Goal: Communication & Community: Ask a question

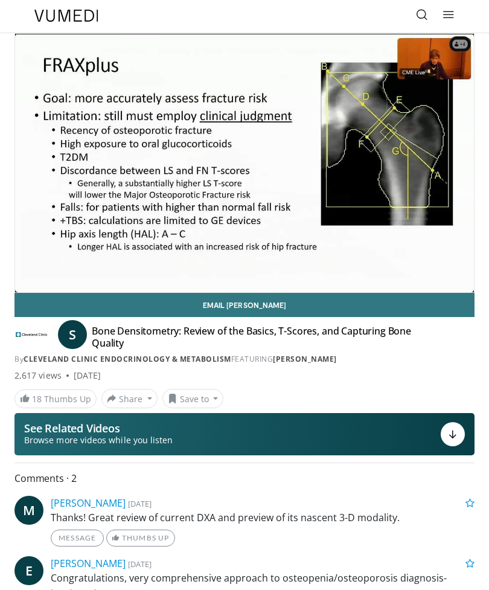
scroll to position [21, 0]
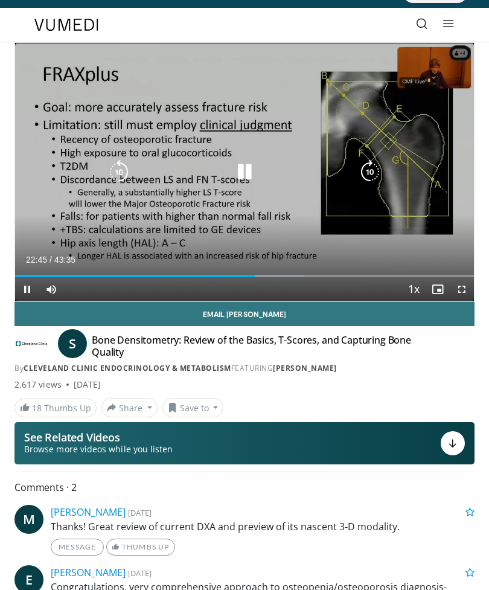
click at [373, 173] on icon "Video Player" at bounding box center [370, 172] width 24 height 24
click at [374, 172] on icon "Video Player" at bounding box center [370, 172] width 24 height 24
click at [373, 174] on icon "Video Player" at bounding box center [370, 172] width 24 height 24
click at [372, 166] on icon "Video Player" at bounding box center [370, 172] width 24 height 24
click at [378, 169] on icon "Video Player" at bounding box center [370, 172] width 24 height 24
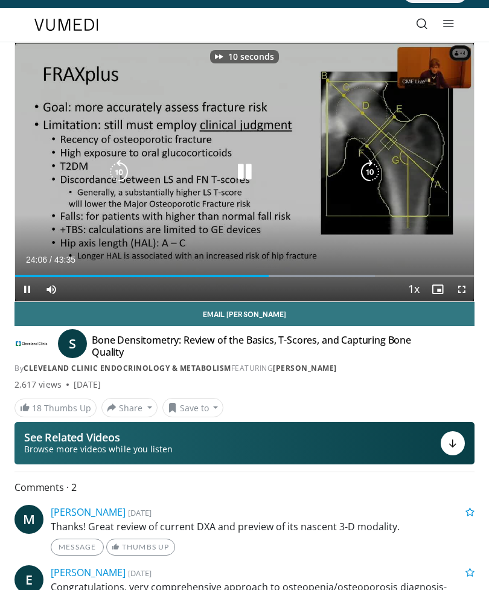
click at [376, 170] on icon "Video Player" at bounding box center [370, 172] width 24 height 24
click at [375, 173] on icon "Video Player" at bounding box center [370, 172] width 24 height 24
click at [372, 172] on icon "Video Player" at bounding box center [370, 172] width 24 height 24
click at [375, 169] on icon "Video Player" at bounding box center [370, 172] width 24 height 24
click at [375, 172] on icon "Video Player" at bounding box center [370, 172] width 24 height 24
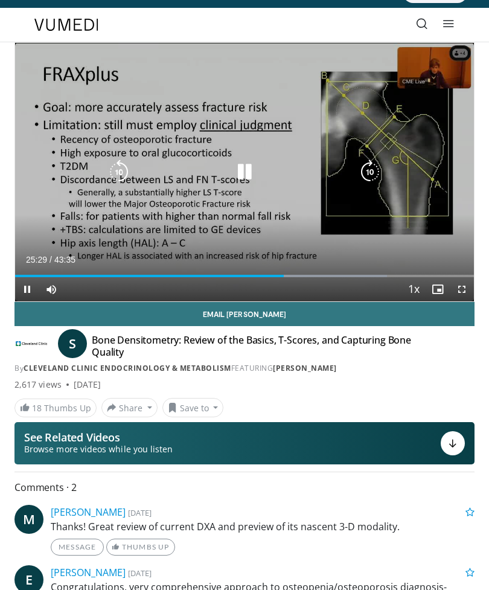
click at [379, 169] on icon "Video Player" at bounding box center [370, 172] width 24 height 24
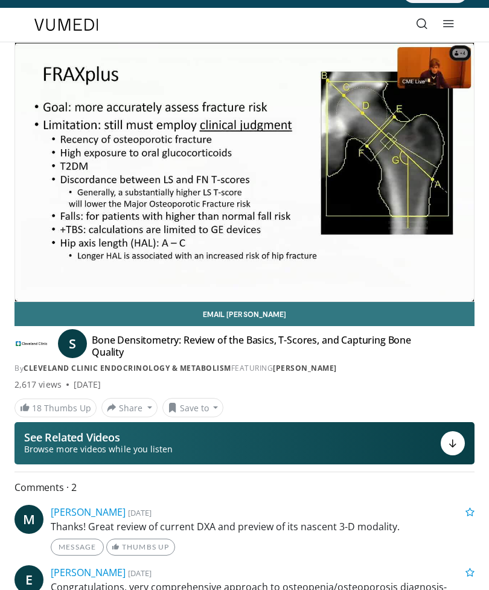
click at [376, 172] on div "10 seconds Tap to unmute" at bounding box center [244, 172] width 459 height 259
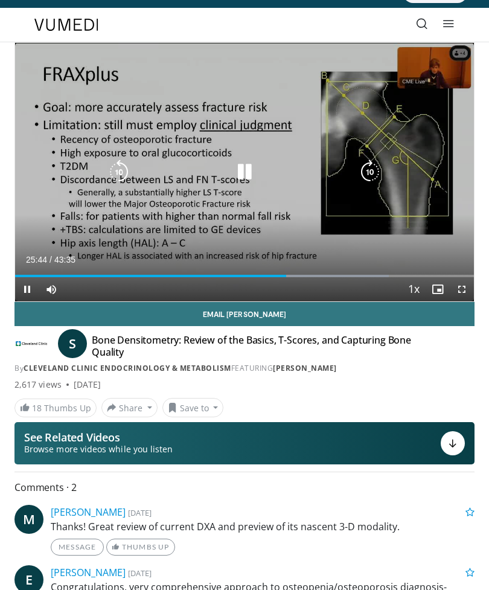
click at [374, 175] on icon "Video Player" at bounding box center [370, 172] width 24 height 24
click at [367, 178] on icon "Video Player" at bounding box center [370, 172] width 24 height 24
click at [373, 172] on icon "Video Player" at bounding box center [370, 172] width 24 height 24
click at [373, 170] on icon "Video Player" at bounding box center [370, 172] width 24 height 24
click at [375, 171] on icon "Video Player" at bounding box center [370, 172] width 24 height 24
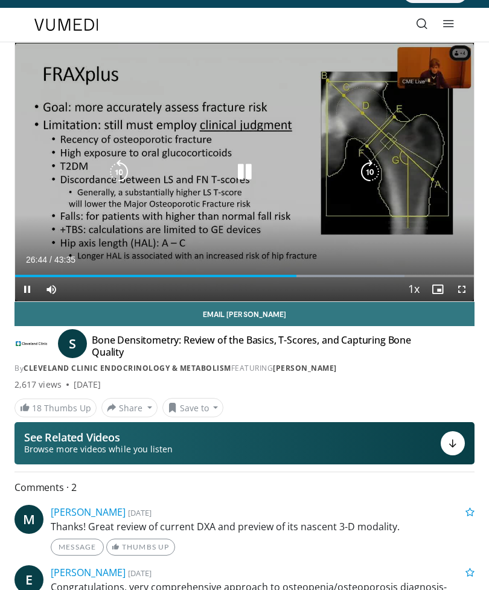
click at [372, 173] on icon "Video Player" at bounding box center [370, 172] width 24 height 24
click at [376, 170] on icon "Video Player" at bounding box center [370, 172] width 24 height 24
click at [381, 172] on icon "Video Player" at bounding box center [370, 172] width 24 height 24
click at [375, 173] on icon "Video Player" at bounding box center [370, 172] width 24 height 24
click at [375, 172] on icon "Video Player" at bounding box center [370, 172] width 24 height 24
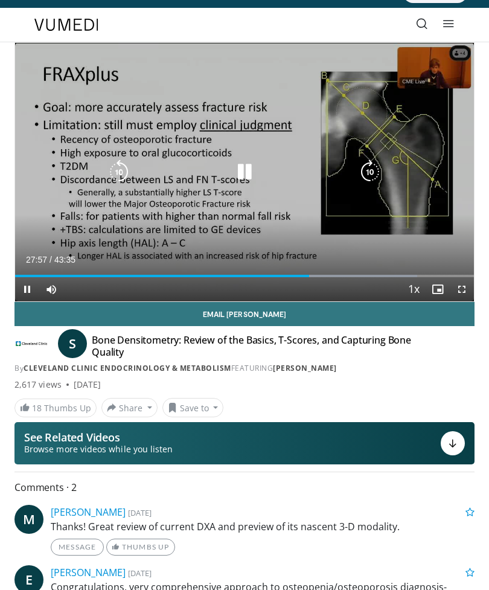
click at [378, 171] on icon "Video Player" at bounding box center [370, 172] width 24 height 24
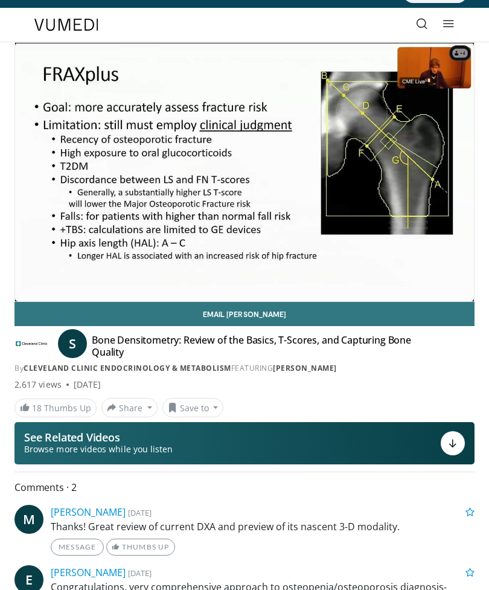
click at [375, 172] on div "10 seconds Tap to unmute" at bounding box center [244, 172] width 459 height 259
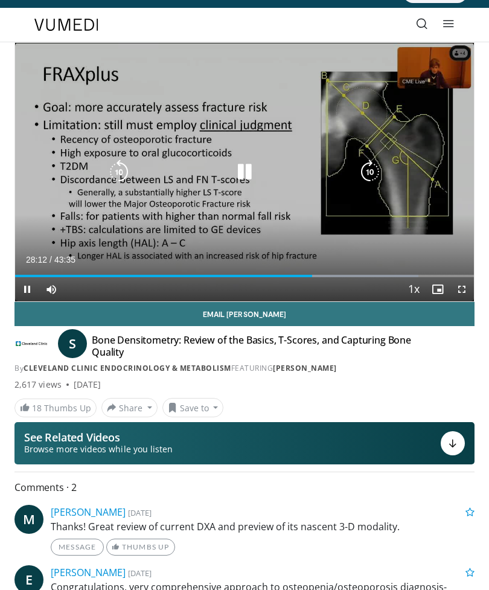
click at [372, 170] on icon "Video Player" at bounding box center [370, 172] width 24 height 24
click at [371, 175] on icon "Video Player" at bounding box center [370, 172] width 24 height 24
click at [374, 170] on icon "Video Player" at bounding box center [370, 172] width 24 height 24
click at [379, 166] on icon "Video Player" at bounding box center [370, 172] width 24 height 24
click at [372, 173] on icon "Video Player" at bounding box center [370, 172] width 24 height 24
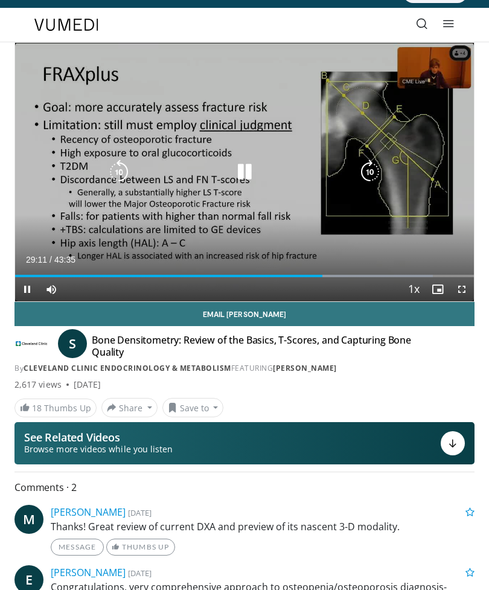
click at [376, 170] on icon "Video Player" at bounding box center [370, 172] width 24 height 24
click at [375, 167] on icon "Video Player" at bounding box center [370, 172] width 24 height 24
click at [373, 166] on icon "Video Player" at bounding box center [370, 172] width 24 height 24
click at [371, 175] on icon "Video Player" at bounding box center [370, 172] width 24 height 24
click at [371, 171] on icon "Video Player" at bounding box center [370, 172] width 24 height 24
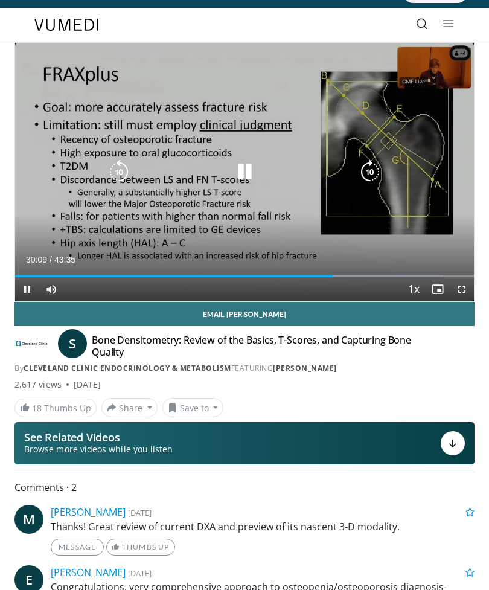
click at [377, 171] on icon "Video Player" at bounding box center [370, 172] width 24 height 24
click at [377, 172] on icon "Video Player" at bounding box center [370, 172] width 24 height 24
click at [379, 169] on icon "Video Player" at bounding box center [370, 172] width 24 height 24
click at [376, 168] on icon "Video Player" at bounding box center [370, 172] width 24 height 24
click at [374, 170] on icon "Video Player" at bounding box center [370, 172] width 24 height 24
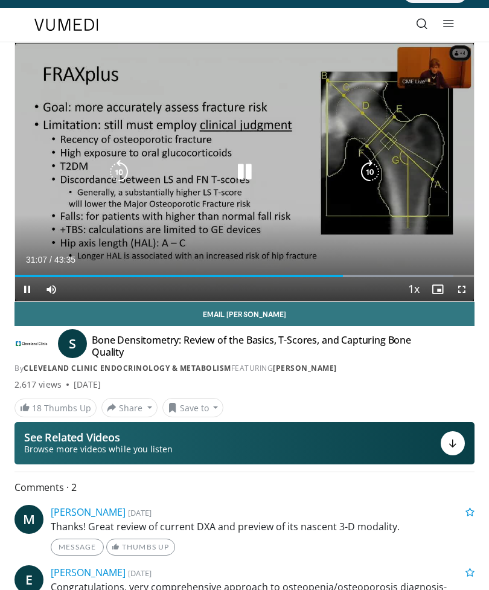
click at [373, 173] on icon "Video Player" at bounding box center [370, 172] width 24 height 24
click at [374, 172] on icon "Video Player" at bounding box center [370, 172] width 24 height 24
click at [378, 171] on icon "Video Player" at bounding box center [370, 172] width 24 height 24
click at [373, 172] on icon "Video Player" at bounding box center [370, 172] width 24 height 24
click at [376, 169] on icon "Video Player" at bounding box center [370, 172] width 24 height 24
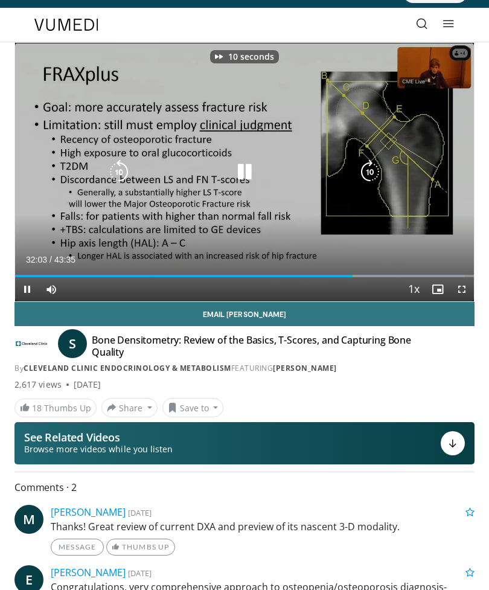
click at [372, 172] on icon "Video Player" at bounding box center [370, 172] width 24 height 24
click at [375, 176] on icon "Video Player" at bounding box center [370, 172] width 24 height 24
click at [373, 173] on icon "Video Player" at bounding box center [370, 172] width 24 height 24
click at [373, 170] on icon "Video Player" at bounding box center [370, 172] width 24 height 24
click at [376, 169] on icon "Video Player" at bounding box center [370, 172] width 24 height 24
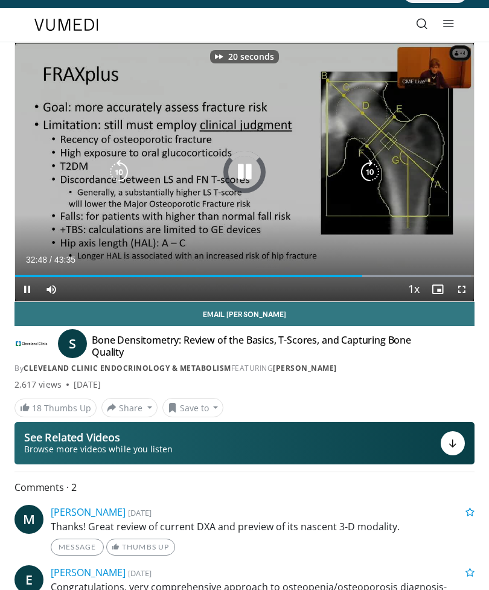
click at [376, 170] on icon "Video Player" at bounding box center [370, 172] width 24 height 24
click at [378, 173] on icon "Video Player" at bounding box center [370, 172] width 24 height 24
click at [376, 172] on icon "Video Player" at bounding box center [370, 172] width 24 height 24
click at [375, 172] on icon "Video Player" at bounding box center [370, 172] width 24 height 24
click at [376, 169] on icon "Video Player" at bounding box center [370, 172] width 24 height 24
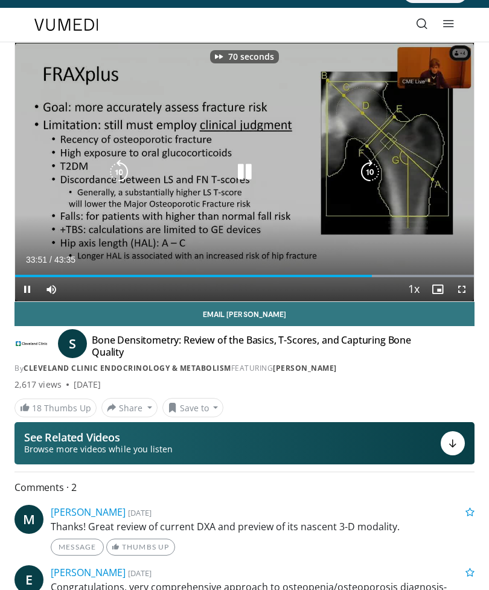
click at [372, 169] on icon "Video Player" at bounding box center [370, 172] width 24 height 24
click at [380, 167] on icon "Video Player" at bounding box center [370, 172] width 24 height 24
click at [373, 172] on icon "Video Player" at bounding box center [370, 172] width 24 height 24
click at [376, 167] on icon "Video Player" at bounding box center [370, 172] width 24 height 24
click at [373, 172] on icon "Video Player" at bounding box center [370, 172] width 24 height 24
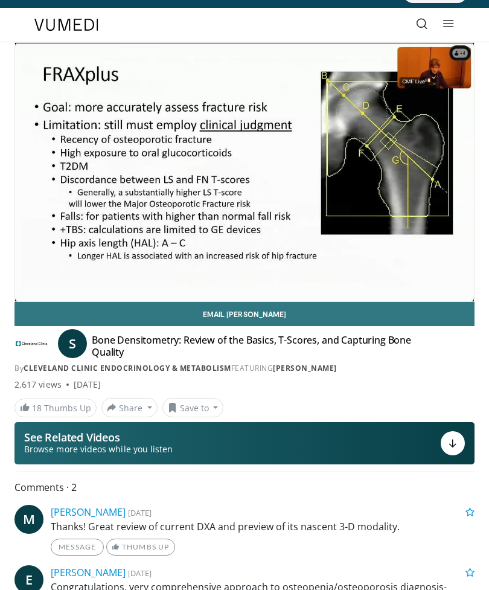
click at [244, 311] on link "Email Susan" at bounding box center [245, 314] width 460 height 24
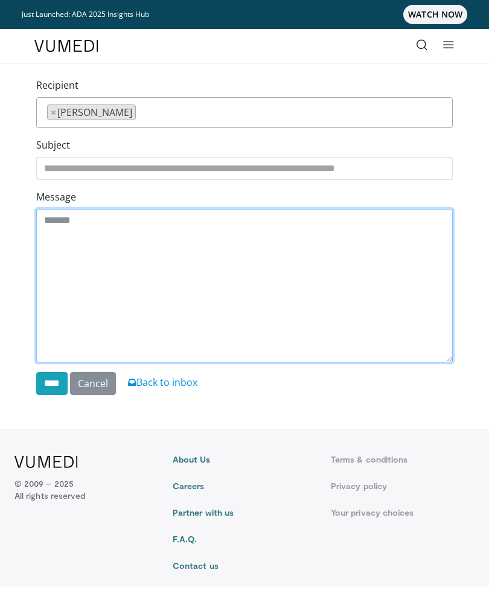
click at [48, 217] on textarea "Message" at bounding box center [244, 285] width 417 height 153
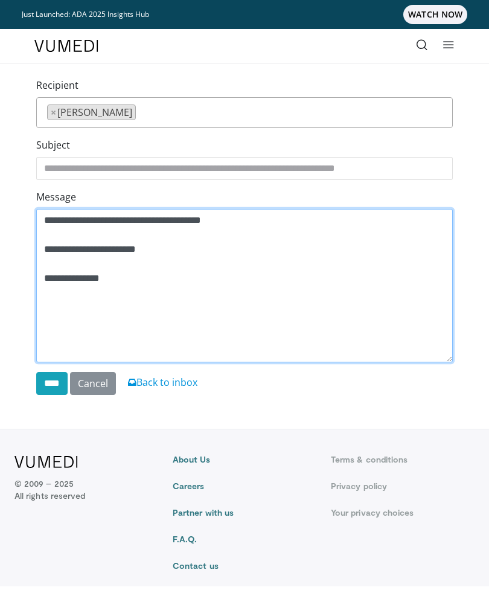
type textarea "**********"
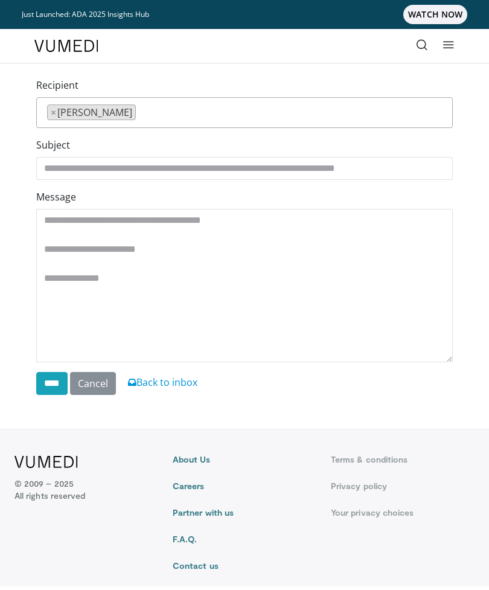
click at [54, 383] on input "****" at bounding box center [51, 383] width 31 height 23
